Goal: Communication & Community: Answer question/provide support

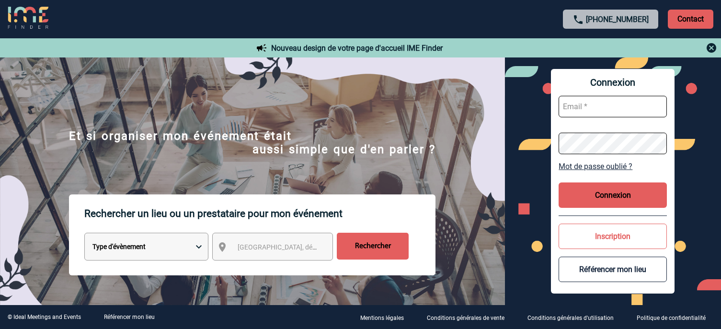
type input "jnetobogalho@ime-groupe.com"
click at [572, 197] on button "Connexion" at bounding box center [612, 194] width 108 height 25
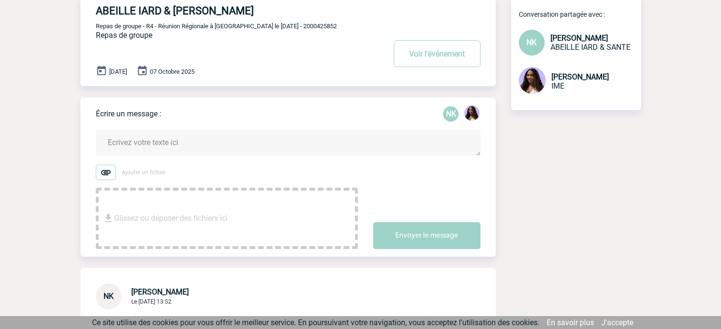
scroll to position [60, 0]
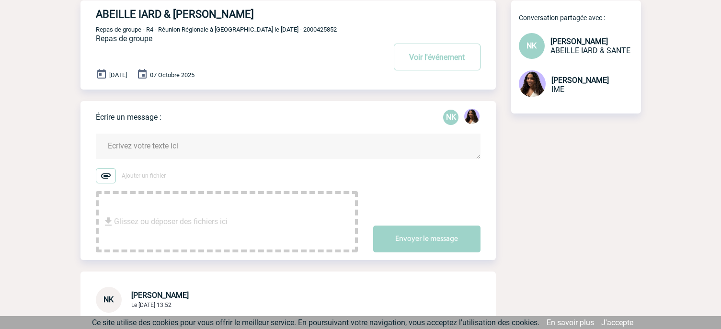
click at [243, 148] on textarea at bounding box center [288, 146] width 384 height 25
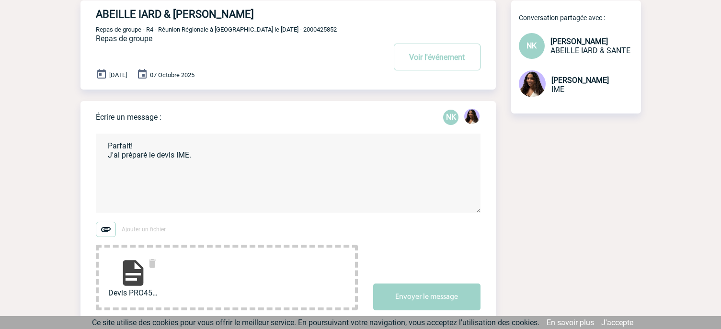
click at [147, 169] on textarea "Parfait! J'ai préparé le devis IME." at bounding box center [288, 173] width 384 height 79
click at [221, 160] on textarea "Parfait! J'ai préparé le devis IME." at bounding box center [288, 173] width 384 height 79
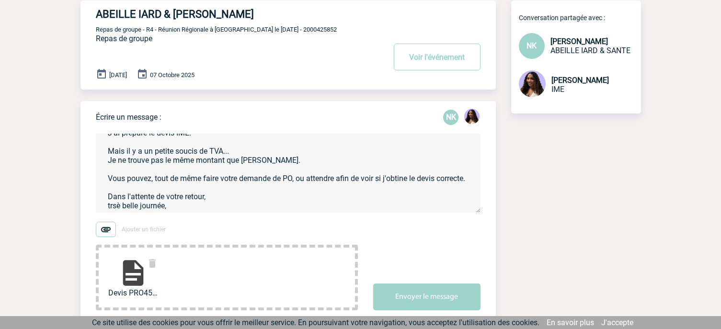
scroll to position [0, 0]
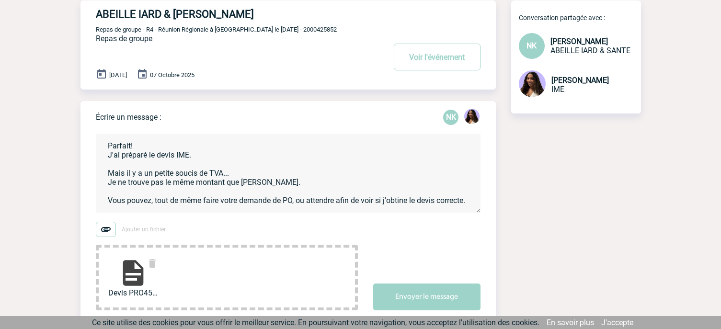
drag, startPoint x: 188, startPoint y: 210, endPoint x: 96, endPoint y: 132, distance: 120.6
click at [96, 132] on form "Parfait! J'ai préparé le devis IME. Mais il y a un petite soucis de TVA... Je n…" at bounding box center [296, 216] width 400 height 189
paste textarea "! J'ai préparé le devis IME. Cependant, il y a un petit souci de TVA… Je ne ret…"
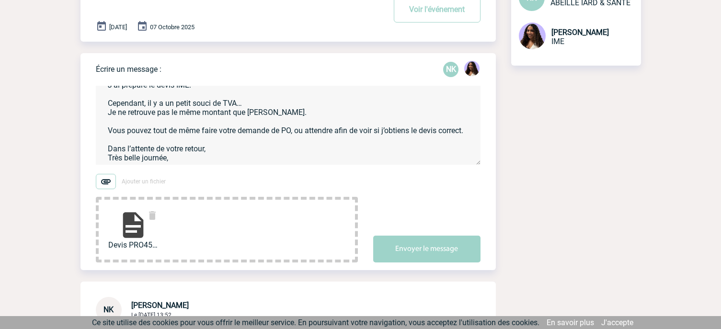
scroll to position [38, 0]
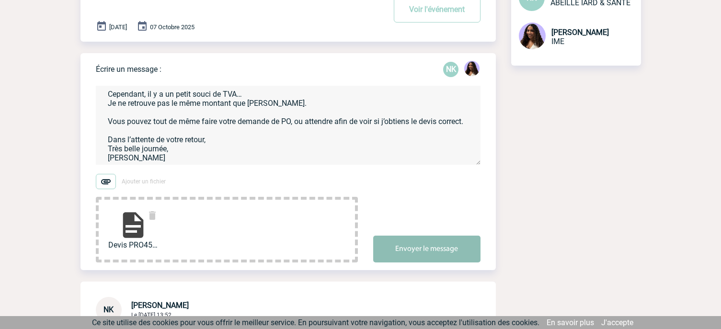
type textarea "Parfait ! J'ai préparé le devis IME. Cependant, il y a un petit souci de TVA… J…"
click at [397, 244] on button "Envoyer le message" at bounding box center [426, 249] width 107 height 27
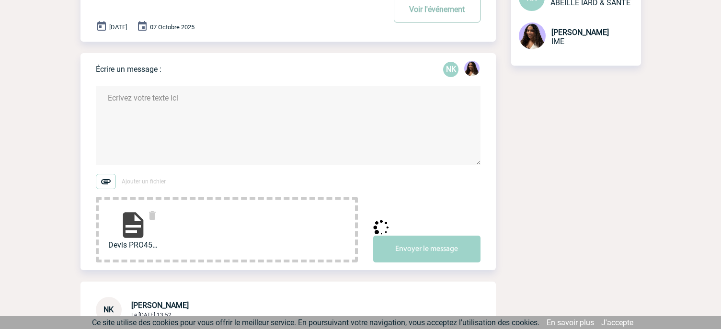
scroll to position [0, 0]
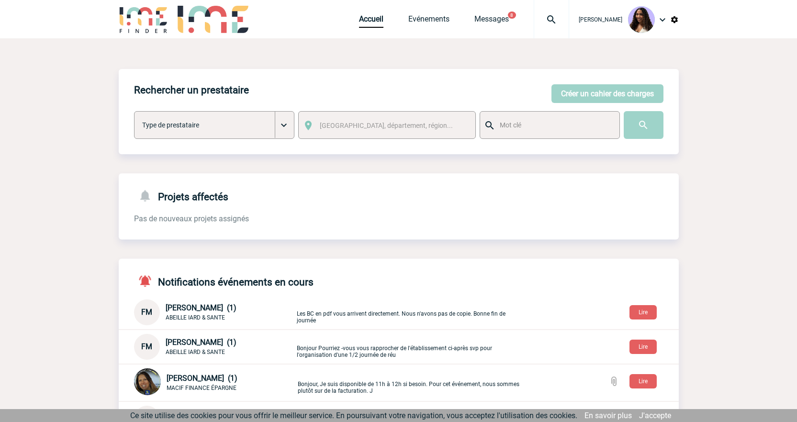
click at [443, 314] on p "Les BC en pdf vous arrivent directement. Nous n'avons pas de copie. Bonne fin d…" at bounding box center [409, 312] width 225 height 23
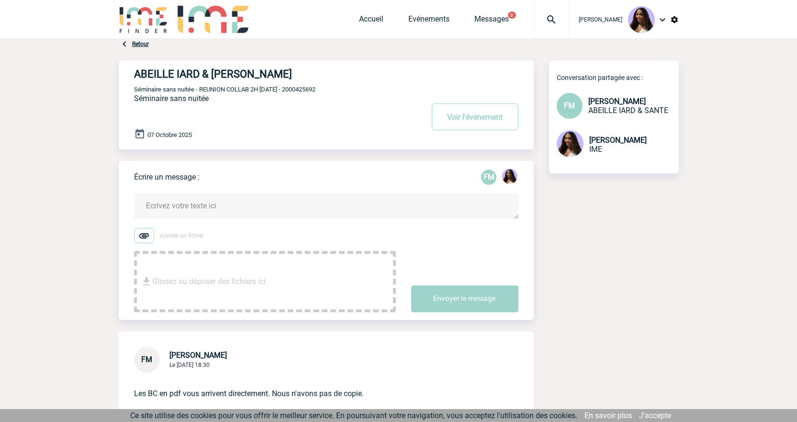
click at [226, 215] on textarea at bounding box center [326, 205] width 384 height 25
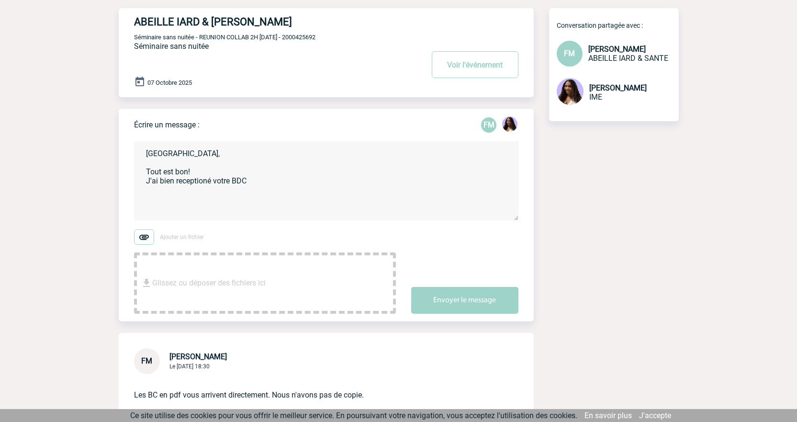
scroll to position [48, 0]
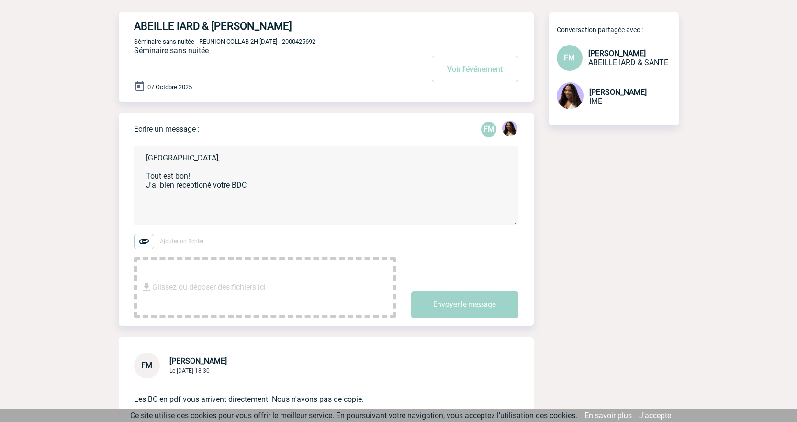
drag, startPoint x: 203, startPoint y: 181, endPoint x: 193, endPoint y: 186, distance: 11.8
click at [193, 186] on textarea "[GEOGRAPHIC_DATA], Tout est bon! J'ai bien receptioné votre BDC" at bounding box center [326, 185] width 384 height 79
click at [263, 188] on textarea "[GEOGRAPHIC_DATA], Tout est bon! J'ai bien réceptionné votre BDC" at bounding box center [326, 185] width 384 height 79
click at [254, 214] on textarea "[GEOGRAPHIC_DATA], Tout est bon! J'ai bien réceptionné votre BDC. Je vous ai mi…" at bounding box center [326, 185] width 384 height 79
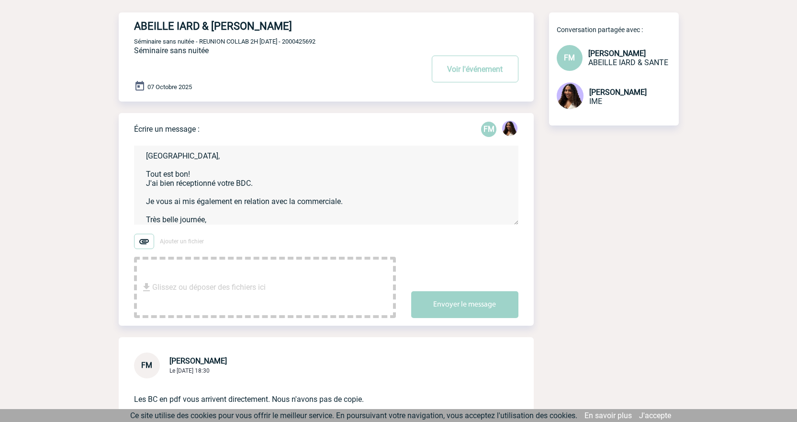
click at [254, 219] on textarea "[GEOGRAPHIC_DATA], Tout est bon! J'ai bien réceptionné votre BDC. Je vous ai mi…" at bounding box center [326, 185] width 384 height 79
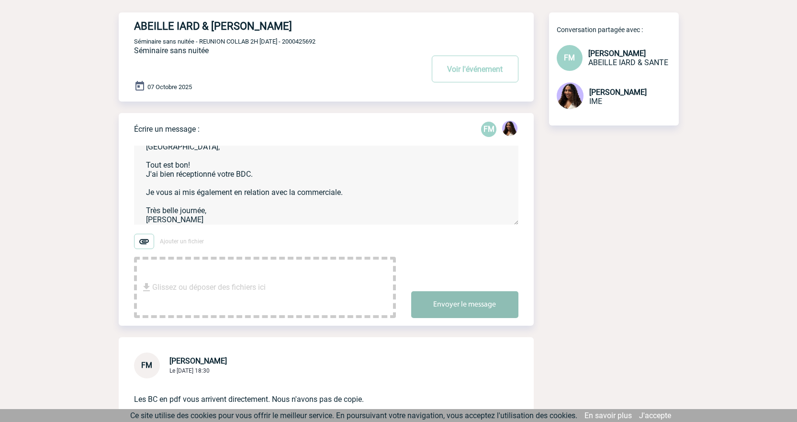
type textarea "[GEOGRAPHIC_DATA], Tout est bon! J'ai bien réceptionné votre BDC. Je vous ai mi…"
click at [451, 304] on button "Envoyer le message" at bounding box center [464, 304] width 107 height 27
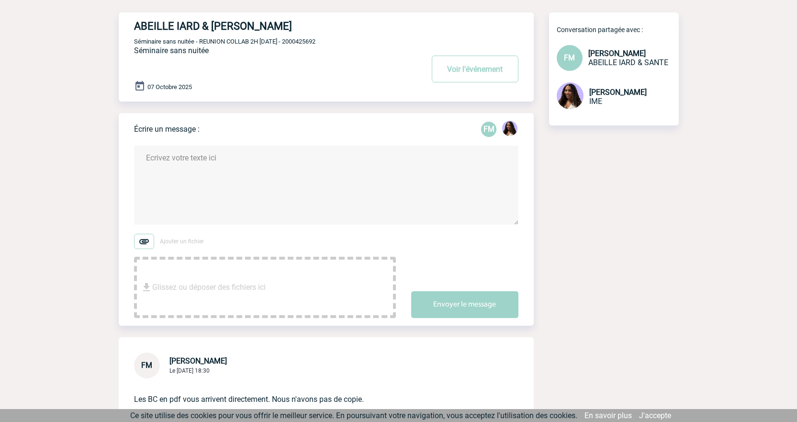
scroll to position [0, 0]
